Goal: Task Accomplishment & Management: Manage account settings

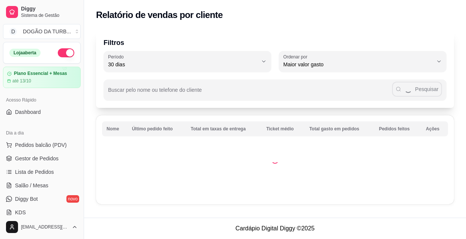
select select "30"
select select "HIGHEST_TOTAL_SPENT_WITH_ORDERS"
click at [42, 159] on span "Gestor de Pedidos" at bounding box center [37, 159] width 44 height 8
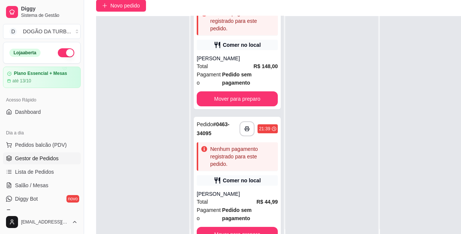
scroll to position [102, 0]
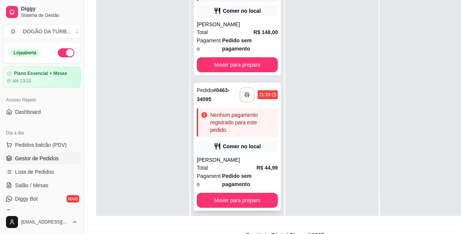
click at [239, 89] on button "button" at bounding box center [246, 94] width 15 height 15
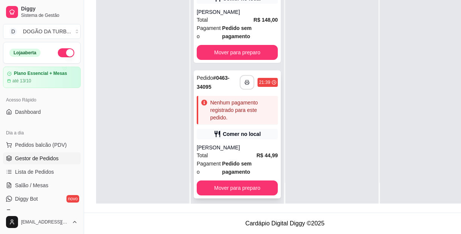
click at [246, 77] on button "button" at bounding box center [247, 82] width 15 height 15
click at [257, 160] on span "Pedido sem pagamento" at bounding box center [250, 168] width 56 height 17
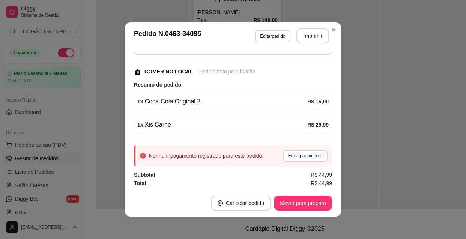
scroll to position [1, 0]
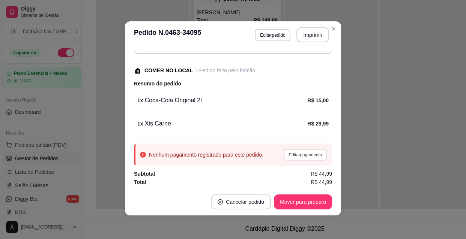
click at [283, 157] on button "Editar pagamento" at bounding box center [305, 155] width 44 height 12
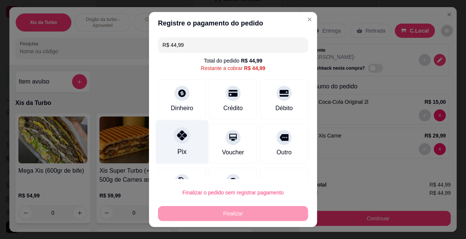
click at [180, 142] on div at bounding box center [182, 135] width 17 height 17
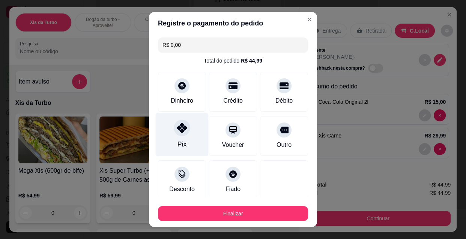
type input "R$ 0,00"
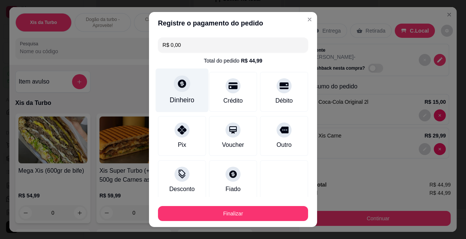
click at [181, 95] on div "Dinheiro" at bounding box center [182, 91] width 53 height 44
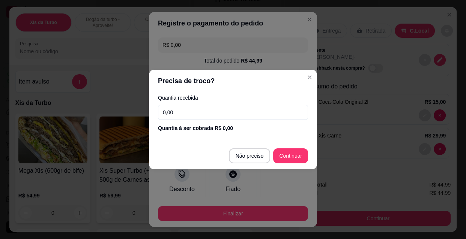
click at [205, 114] on input "0,00" at bounding box center [233, 112] width 150 height 15
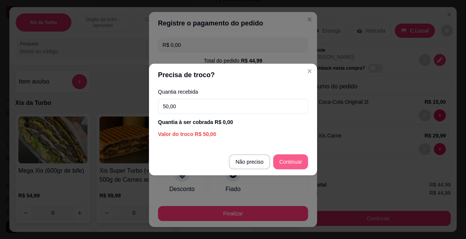
type input "50,00"
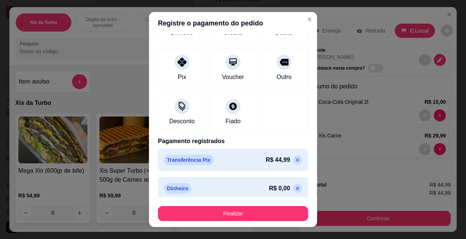
scroll to position [73, 0]
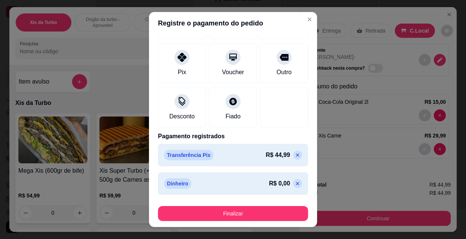
click at [296, 156] on icon at bounding box center [297, 155] width 3 height 3
type input "R$ 44,99"
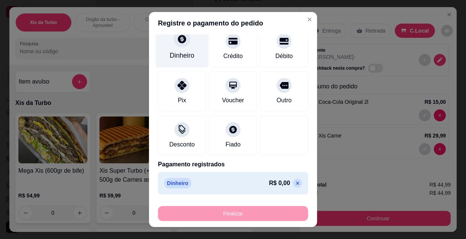
scroll to position [0, 0]
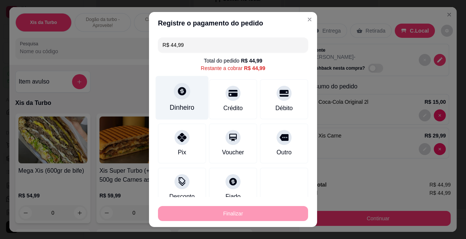
click at [170, 103] on div "Dinheiro" at bounding box center [182, 108] width 25 height 10
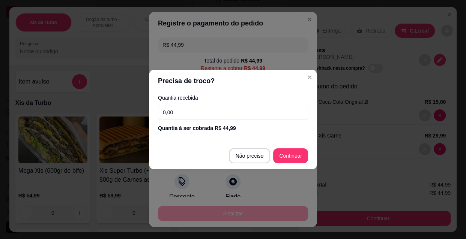
click at [182, 112] on input "0,00" at bounding box center [233, 112] width 150 height 15
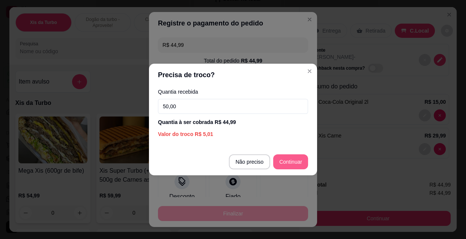
type input "50,00"
type input "R$ 0,00"
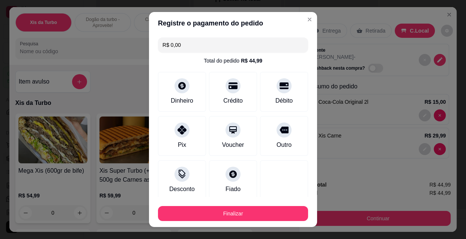
scroll to position [73, 0]
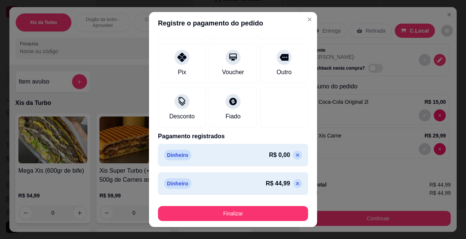
click at [296, 154] on icon at bounding box center [297, 155] width 3 height 3
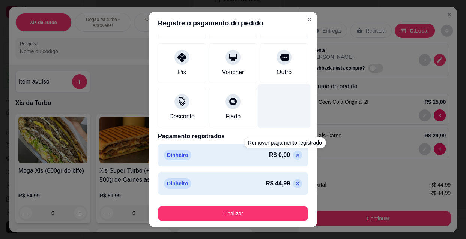
scroll to position [45, 0]
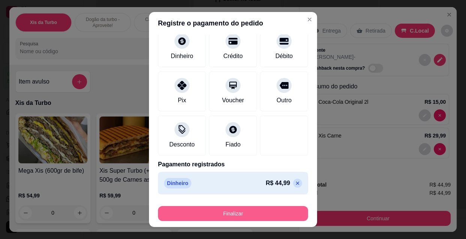
click at [264, 210] on button "Finalizar" at bounding box center [233, 213] width 150 height 15
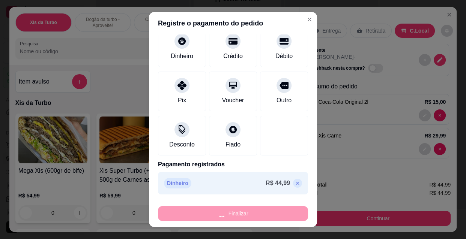
type input "0"
type input "-R$ 44,99"
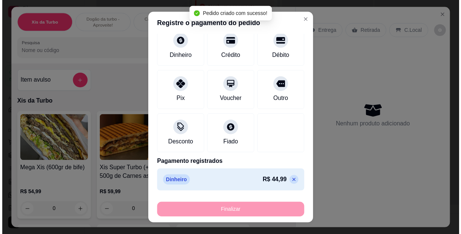
scroll to position [0, 0]
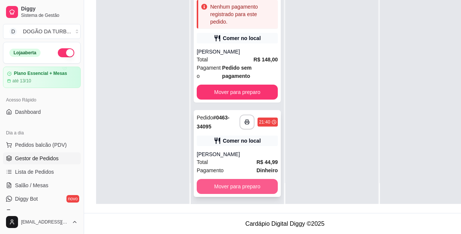
click at [223, 189] on button "Mover para preparo" at bounding box center [237, 186] width 81 height 15
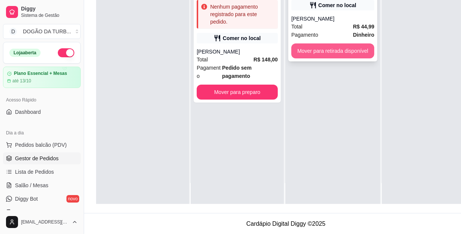
click at [332, 45] on button "Mover para retirada disponível" at bounding box center [332, 51] width 83 height 15
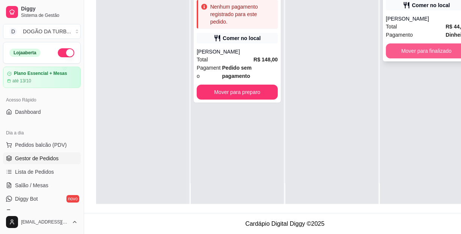
click at [410, 44] on button "Mover para finalizado" at bounding box center [426, 51] width 81 height 15
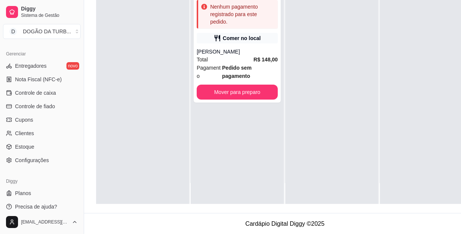
scroll to position [119, 0]
drag, startPoint x: 222, startPoint y: 67, endPoint x: 225, endPoint y: 64, distance: 4.5
click at [225, 65] on strong "Pedido sem pagamento" at bounding box center [237, 72] width 30 height 14
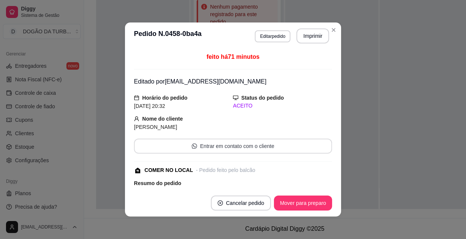
scroll to position [99, 0]
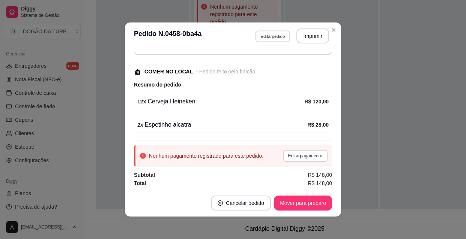
click at [263, 36] on button "Editar pedido" at bounding box center [272, 36] width 35 height 12
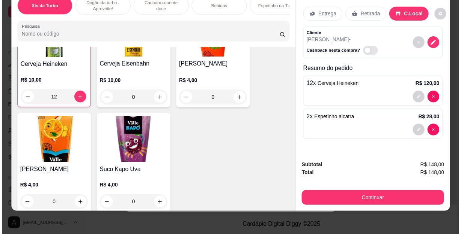
scroll to position [1296, 0]
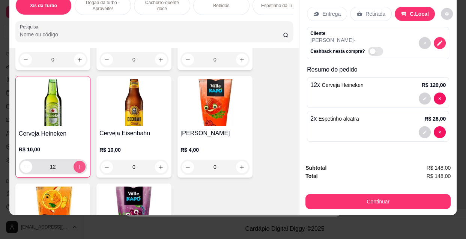
click at [77, 164] on icon "increase-product-quantity" at bounding box center [80, 167] width 6 height 6
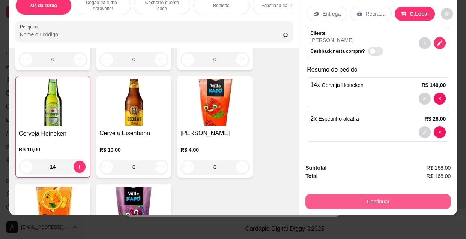
click at [374, 196] on button "Continuar" at bounding box center [377, 201] width 145 height 15
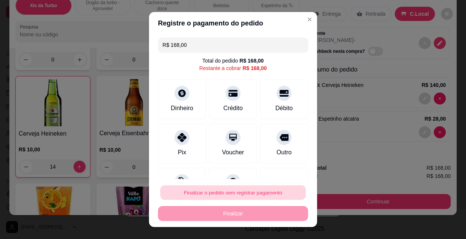
click at [252, 199] on button "Finalizar o pedido sem registrar pagamento" at bounding box center [233, 193] width 146 height 15
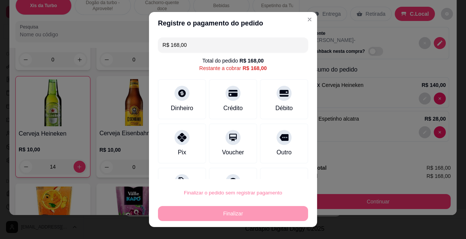
click at [284, 168] on button "Confirmar" at bounding box center [277, 172] width 28 height 12
type input "0"
type input "R$ 0,00"
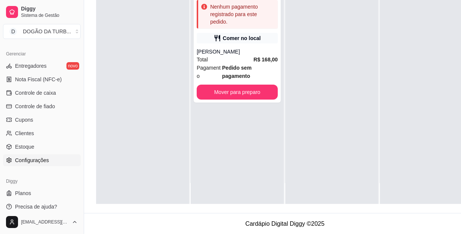
scroll to position [119, 0]
click at [45, 104] on span "Controle de fiado" at bounding box center [35, 107] width 40 height 8
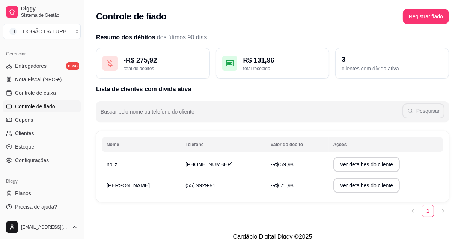
click at [210, 172] on td "[PHONE_NUMBER]" at bounding box center [223, 164] width 85 height 21
click at [212, 150] on th "Telefone" at bounding box center [223, 144] width 85 height 15
drag, startPoint x: 210, startPoint y: 159, endPoint x: 212, endPoint y: 156, distance: 4.1
click at [211, 159] on td "[PHONE_NUMBER]" at bounding box center [223, 164] width 85 height 21
click at [218, 165] on td "[PHONE_NUMBER]" at bounding box center [223, 164] width 85 height 21
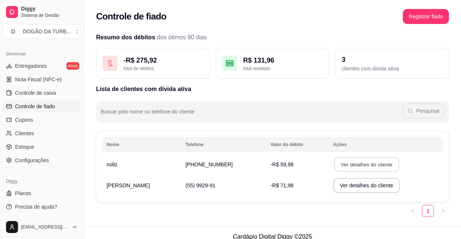
click at [349, 166] on button "Ver detalhes do cliente" at bounding box center [366, 165] width 65 height 15
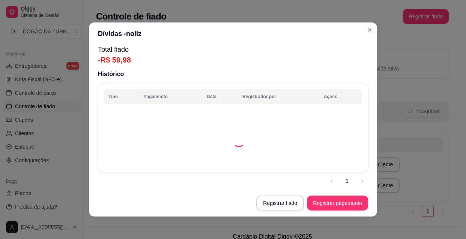
scroll to position [1, 0]
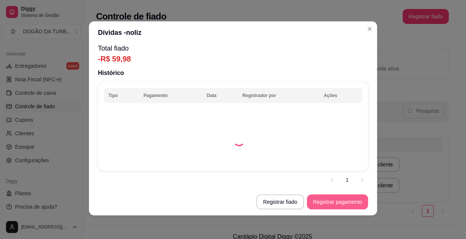
click at [338, 201] on button "Registrar pagamento" at bounding box center [337, 202] width 61 height 15
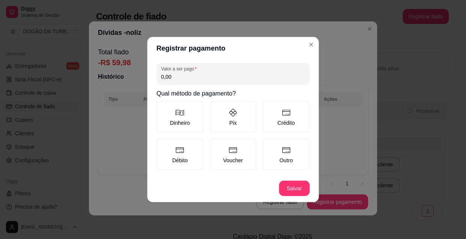
scroll to position [0, 0]
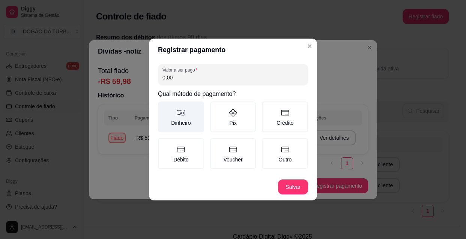
click at [176, 109] on label "Dinheiro" at bounding box center [181, 117] width 46 height 31
click at [164, 107] on button "Dinheiro" at bounding box center [161, 104] width 6 height 6
type button "MONEY"
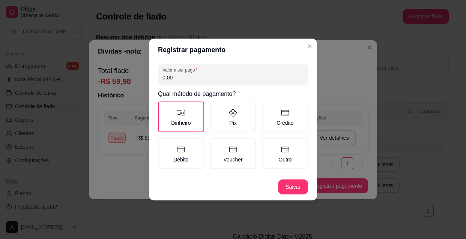
drag, startPoint x: 178, startPoint y: 118, endPoint x: 166, endPoint y: 75, distance: 44.8
click at [166, 75] on input "0,00" at bounding box center [232, 78] width 141 height 8
type input "59,98"
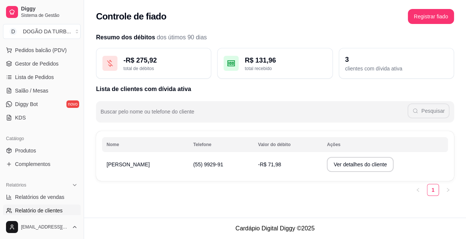
scroll to position [163, 0]
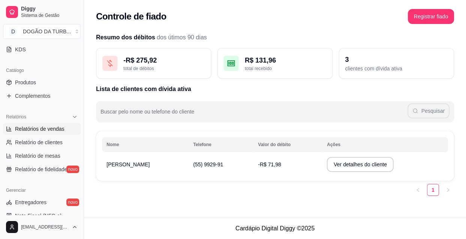
click at [44, 128] on span "Relatórios de vendas" at bounding box center [40, 129] width 50 height 8
select select "ALL"
select select "0"
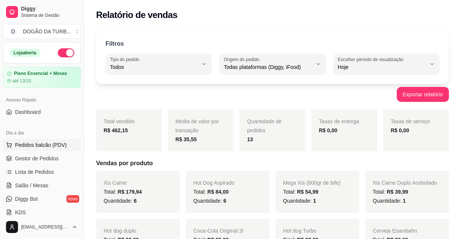
click at [52, 146] on span "Pedidos balcão (PDV)" at bounding box center [41, 145] width 52 height 8
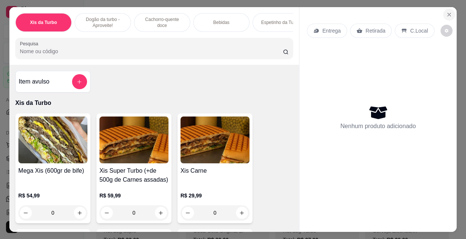
click at [446, 12] on icon "Close" at bounding box center [449, 15] width 6 height 6
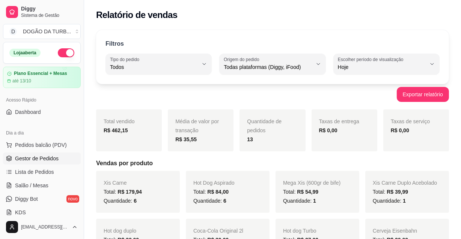
click at [30, 162] on link "Gestor de Pedidos" at bounding box center [42, 159] width 78 height 12
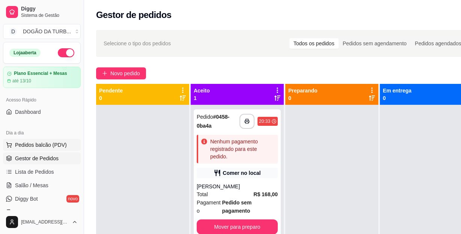
click at [70, 144] on button "Pedidos balcão (PDV)" at bounding box center [42, 145] width 78 height 12
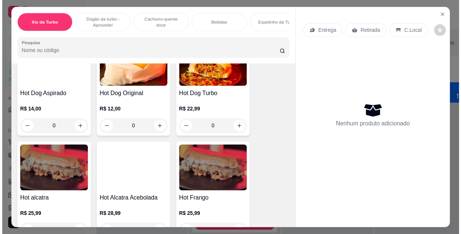
scroll to position [511, 0]
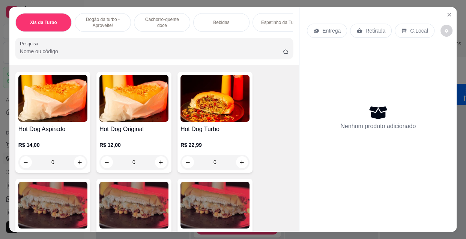
click at [240, 156] on div "0" at bounding box center [214, 162] width 69 height 15
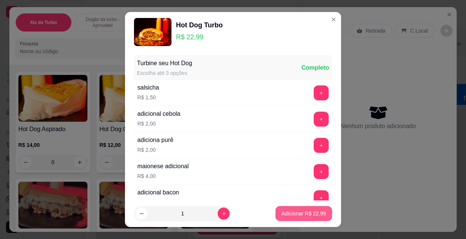
click at [304, 214] on p "Adicionar R$ 22,99" at bounding box center [303, 214] width 45 height 8
type input "1"
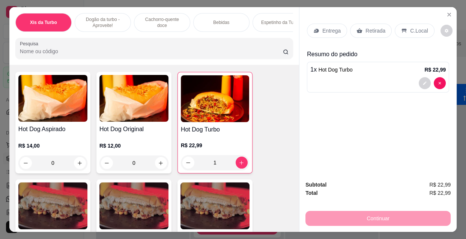
click at [365, 27] on p "Retirada" at bounding box center [375, 31] width 20 height 8
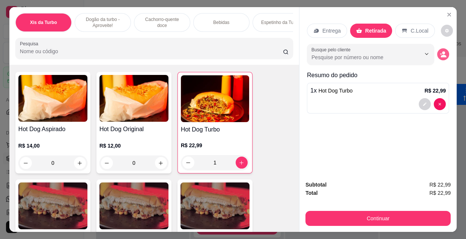
click at [443, 48] on button "decrease-product-quantity" at bounding box center [443, 54] width 12 height 12
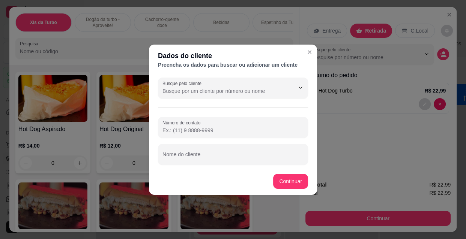
click at [269, 172] on footer "Continuar" at bounding box center [233, 181] width 168 height 27
click at [263, 156] on input "Nome do cliente" at bounding box center [232, 158] width 141 height 8
type input "[DEMOGRAPHIC_DATA]"
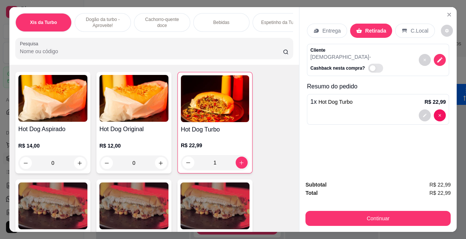
click at [341, 214] on button "Continuar" at bounding box center [377, 218] width 145 height 15
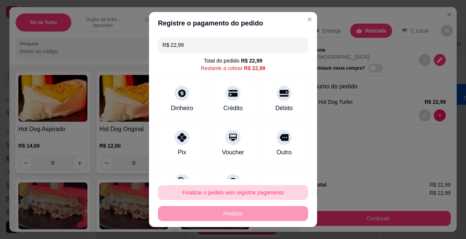
click at [216, 188] on button "Finalizar o pedido sem registrar pagamento" at bounding box center [233, 192] width 150 height 15
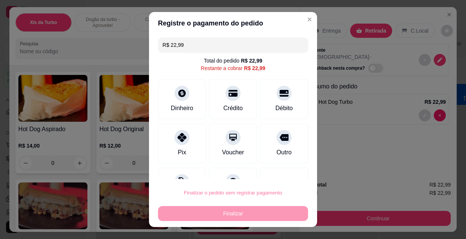
click at [266, 167] on button "Confirmar" at bounding box center [277, 172] width 28 height 12
type input "0"
type input "R$ 0,00"
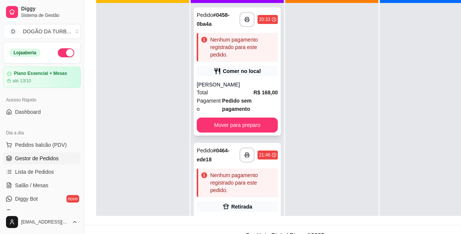
click at [252, 84] on div "[PERSON_NAME]" at bounding box center [237, 85] width 81 height 8
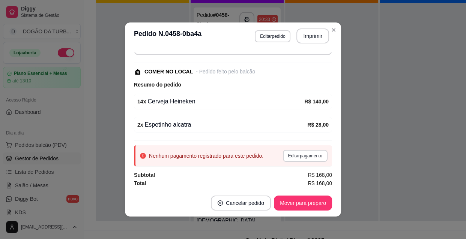
scroll to position [1, 0]
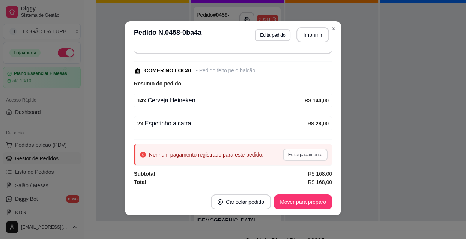
click at [289, 150] on button "Editar pagamento" at bounding box center [305, 155] width 45 height 12
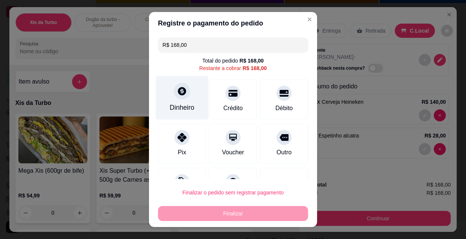
click at [185, 100] on div "Dinheiro" at bounding box center [182, 98] width 53 height 44
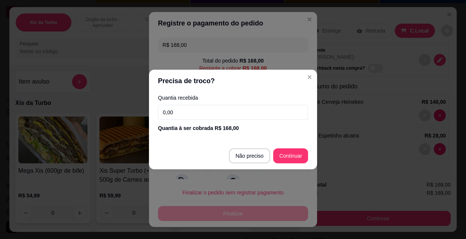
click at [213, 116] on input "0,00" at bounding box center [233, 112] width 150 height 15
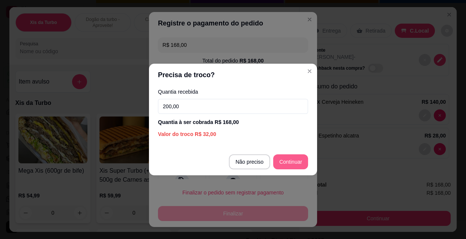
type input "200,00"
type input "R$ 0,00"
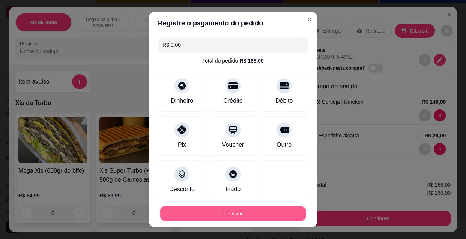
click at [257, 215] on button "Finalizar" at bounding box center [233, 214] width 146 height 15
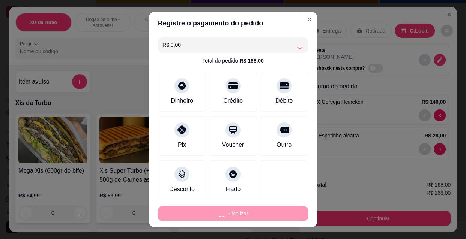
type input "0"
type input "-R$ 168,00"
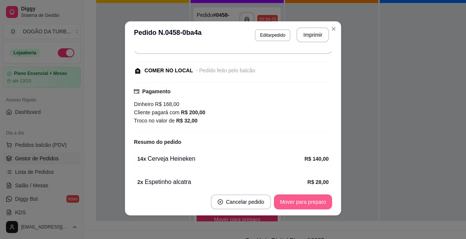
click at [317, 206] on button "Mover para preparo" at bounding box center [303, 202] width 58 height 15
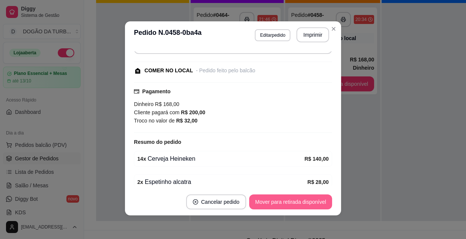
click at [319, 203] on button "Mover para retirada disponível" at bounding box center [290, 202] width 83 height 15
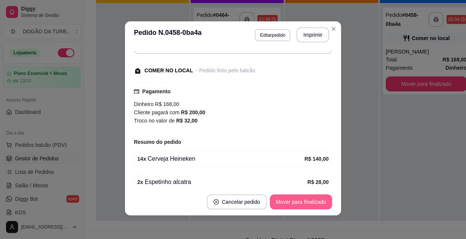
click at [319, 203] on button "Mover para finalizado" at bounding box center [301, 202] width 62 height 15
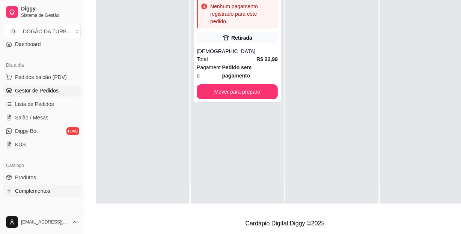
scroll to position [170, 0]
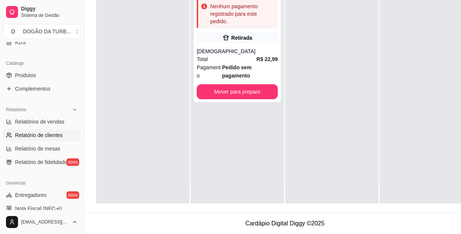
click at [40, 129] on link "Relatório de clientes" at bounding box center [42, 135] width 78 height 12
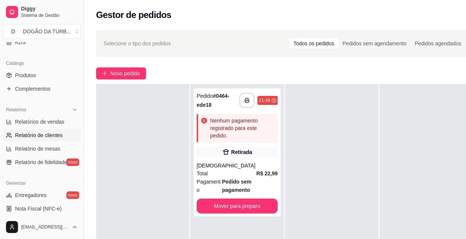
select select "30"
select select "HIGHEST_TOTAL_SPENT_WITH_ORDERS"
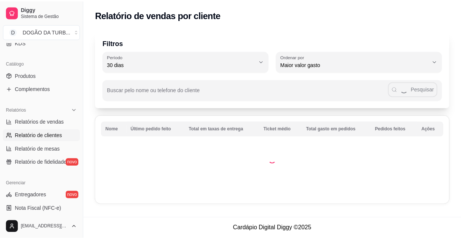
scroll to position [68, 0]
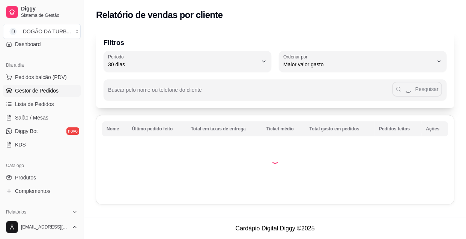
click at [23, 90] on span "Gestor de Pedidos" at bounding box center [37, 91] width 44 height 8
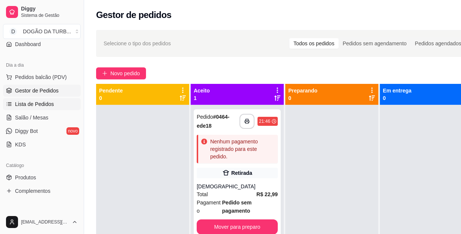
click at [56, 103] on link "Lista de Pedidos" at bounding box center [42, 104] width 78 height 12
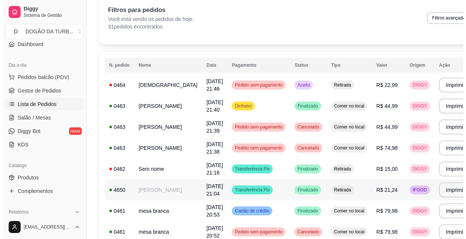
scroll to position [68, 0]
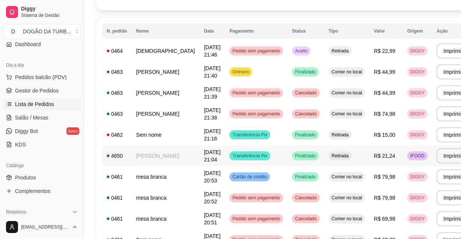
click at [199, 153] on td "[DATE] 21:04" at bounding box center [212, 156] width 26 height 21
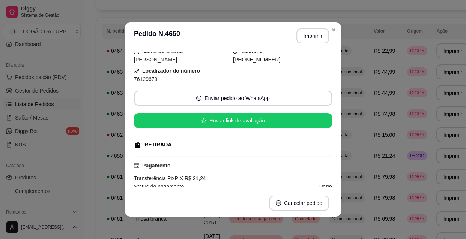
scroll to position [102, 0]
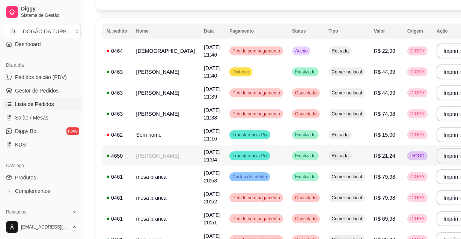
click at [204, 155] on span "[DATE] 21:04" at bounding box center [212, 156] width 17 height 14
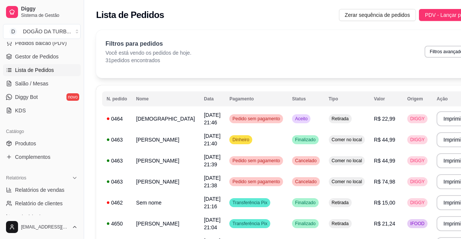
scroll to position [136, 0]
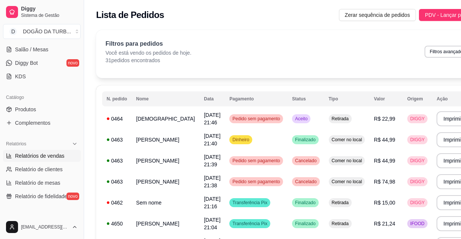
click at [26, 159] on link "Relatórios de vendas" at bounding box center [42, 156] width 78 height 12
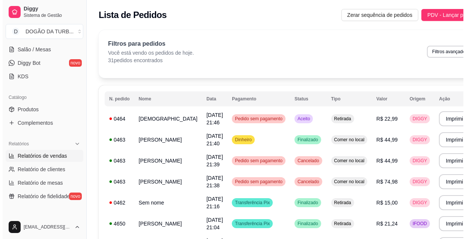
select select "ALL"
select select "0"
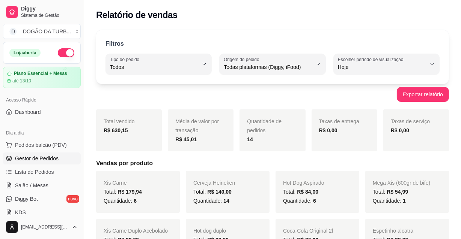
click at [22, 158] on span "Gestor de Pedidos" at bounding box center [37, 159] width 44 height 8
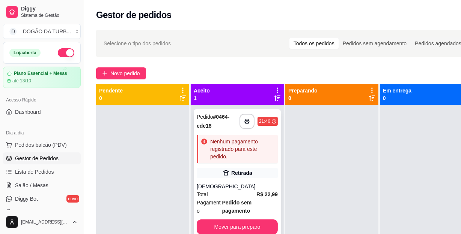
scroll to position [26, 0]
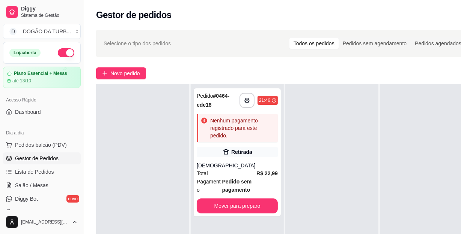
drag, startPoint x: 362, startPoint y: 153, endPoint x: 358, endPoint y: 151, distance: 4.7
click at [362, 153] on div at bounding box center [331, 201] width 93 height 234
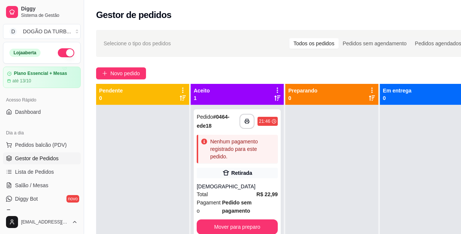
click at [394, 179] on div at bounding box center [426, 222] width 93 height 234
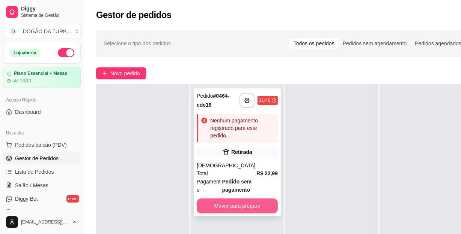
click at [229, 200] on button "Mover para preparo" at bounding box center [237, 206] width 81 height 15
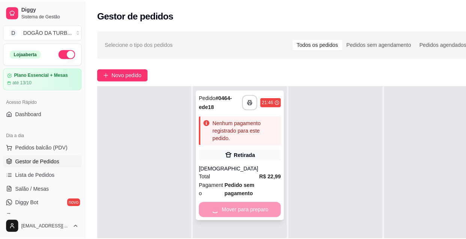
scroll to position [21, 0]
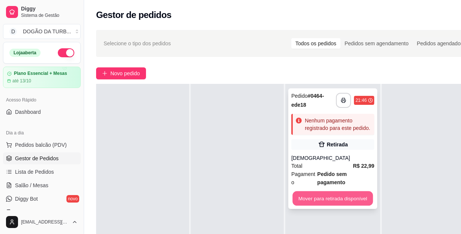
click at [303, 192] on button "Mover para retirada disponível" at bounding box center [332, 199] width 80 height 15
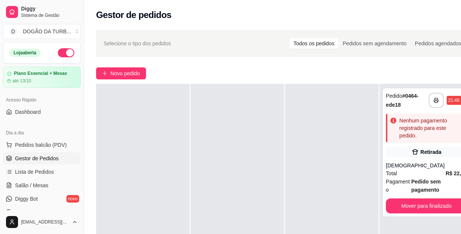
click at [257, 189] on div at bounding box center [237, 201] width 93 height 234
click at [421, 145] on div "**********" at bounding box center [426, 153] width 87 height 128
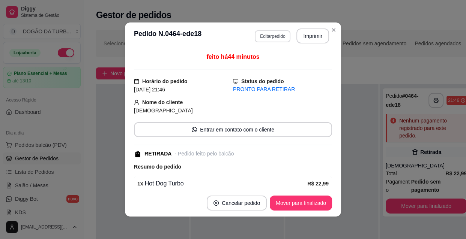
click at [260, 37] on button "Editar pedido" at bounding box center [273, 36] width 36 height 12
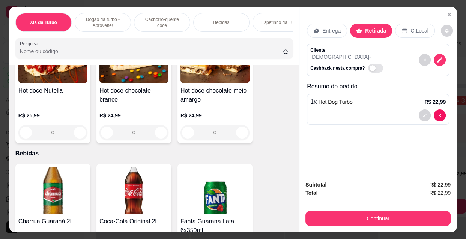
scroll to position [955, 0]
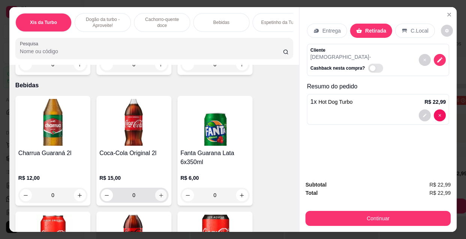
click at [158, 193] on icon "increase-product-quantity" at bounding box center [161, 196] width 6 height 6
type input "1"
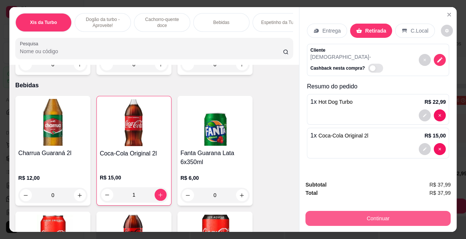
click at [345, 218] on button "Continuar" at bounding box center [377, 218] width 145 height 15
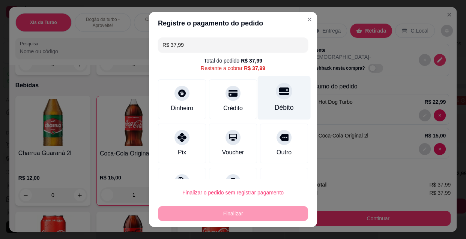
click at [285, 101] on div "Débito" at bounding box center [284, 98] width 53 height 44
type input "R$ 0,00"
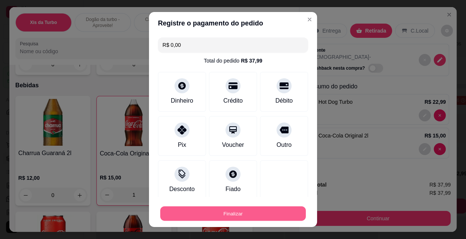
click at [263, 213] on button "Finalizar" at bounding box center [233, 214] width 146 height 15
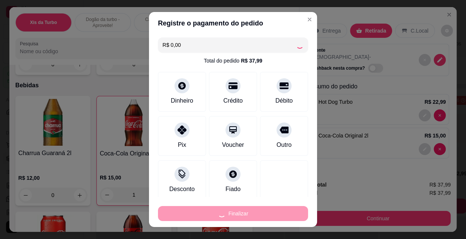
type input "0"
type input "-R$ 37,99"
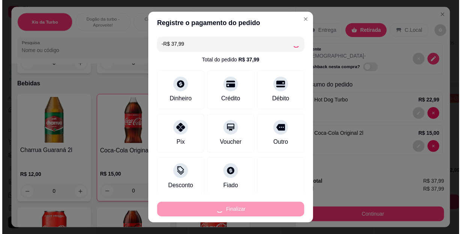
scroll to position [954, 0]
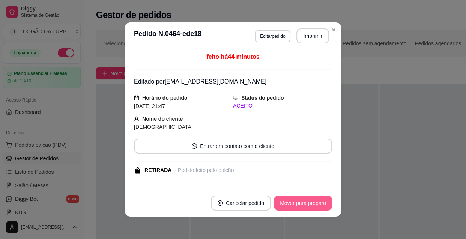
click at [305, 200] on button "Mover para preparo" at bounding box center [303, 203] width 58 height 15
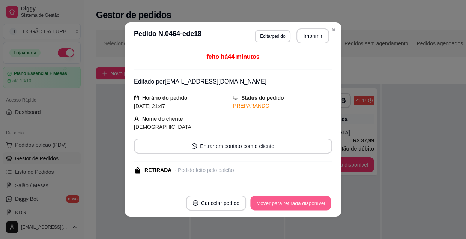
click at [318, 206] on button "Mover para retirada disponível" at bounding box center [290, 203] width 80 height 15
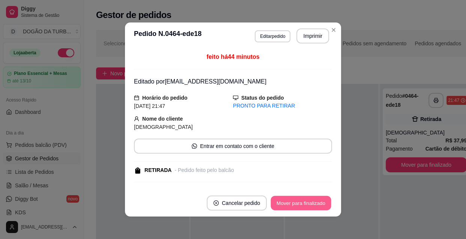
click at [325, 203] on button "Mover para finalizado" at bounding box center [301, 203] width 60 height 15
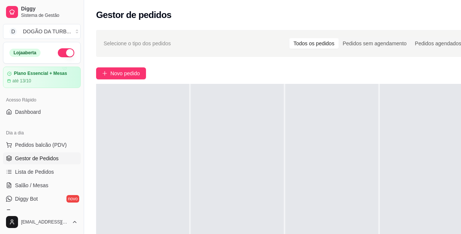
click at [64, 53] on button "button" at bounding box center [66, 52] width 17 height 9
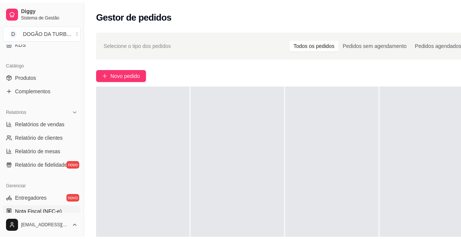
scroll to position [204, 0]
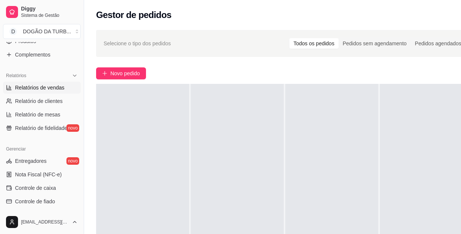
click at [50, 90] on span "Relatórios de vendas" at bounding box center [40, 88] width 50 height 8
select select "ALL"
select select "0"
